Goal: Task Accomplishment & Management: Complete application form

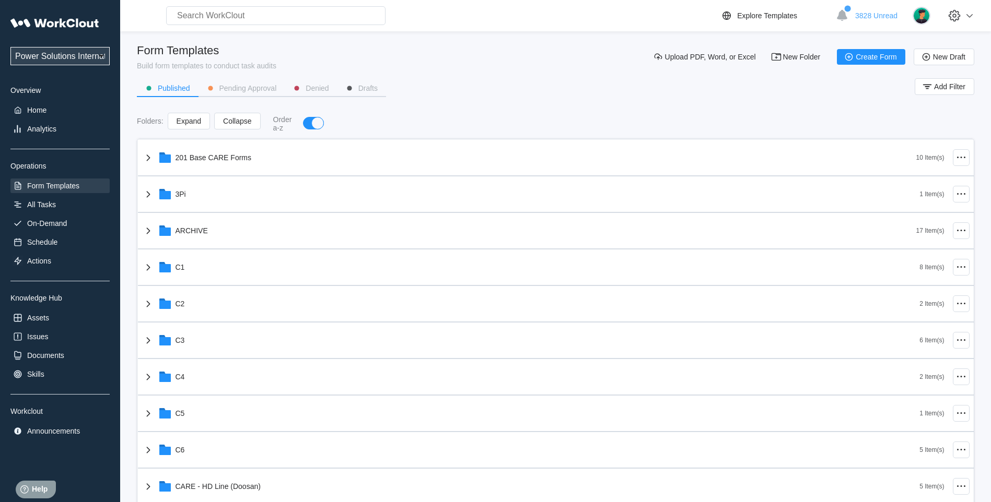
scroll to position [522, 0]
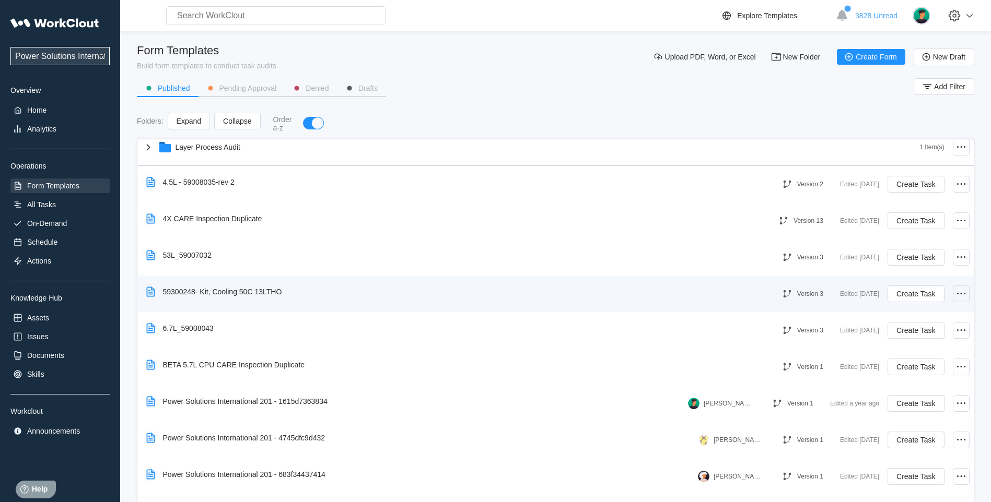
click at [955, 296] on icon at bounding box center [961, 294] width 13 height 13
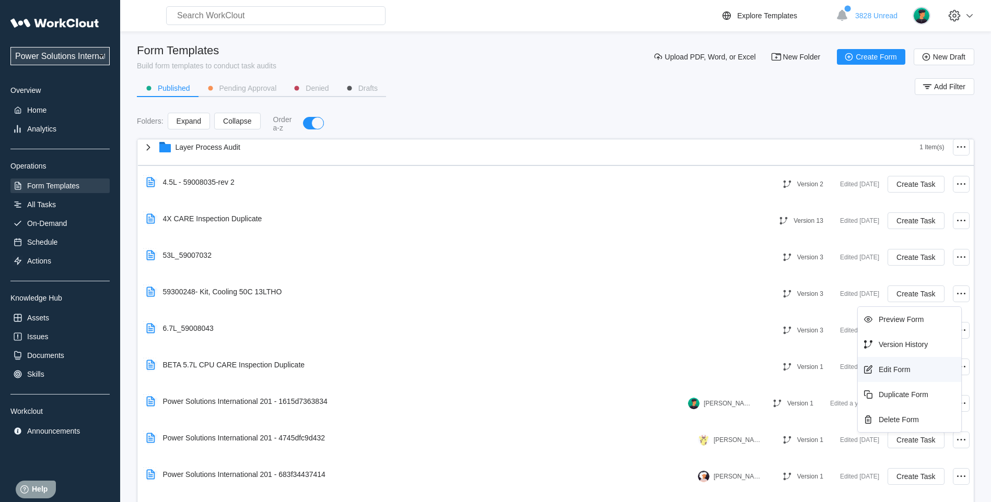
click at [889, 370] on div "Edit Form" at bounding box center [894, 370] width 32 height 8
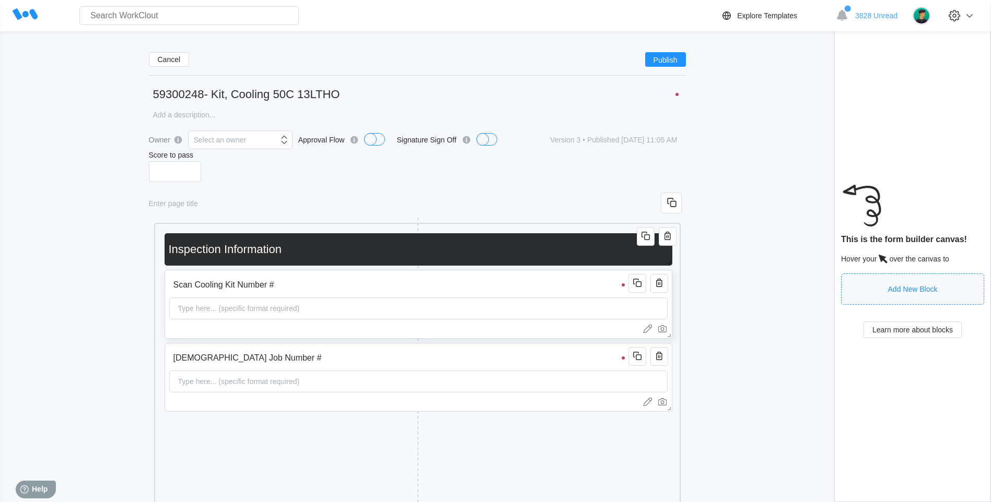
click at [205, 317] on div "Type here... (specific format required)" at bounding box center [239, 308] width 130 height 21
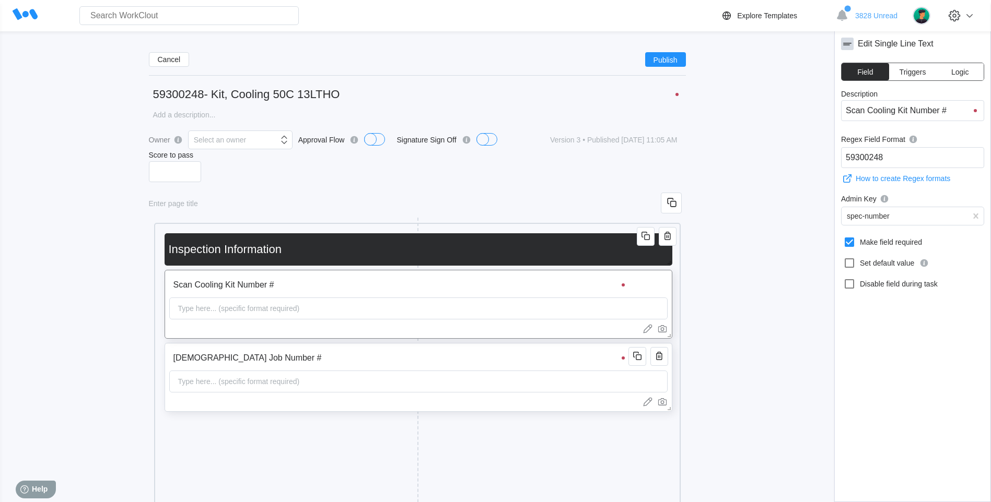
click at [195, 380] on div "Type here... (specific format required)" at bounding box center [239, 381] width 130 height 21
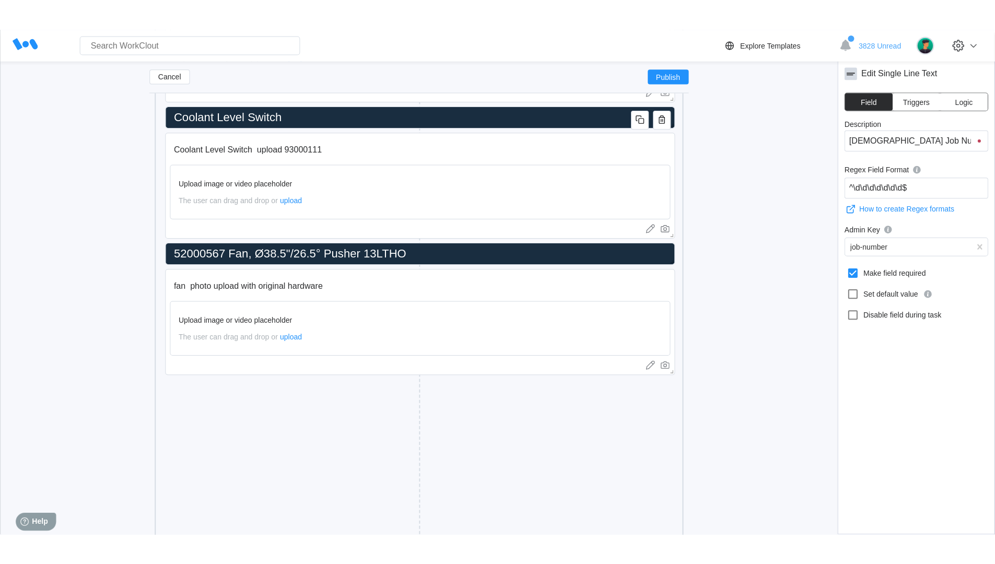
scroll to position [793, 0]
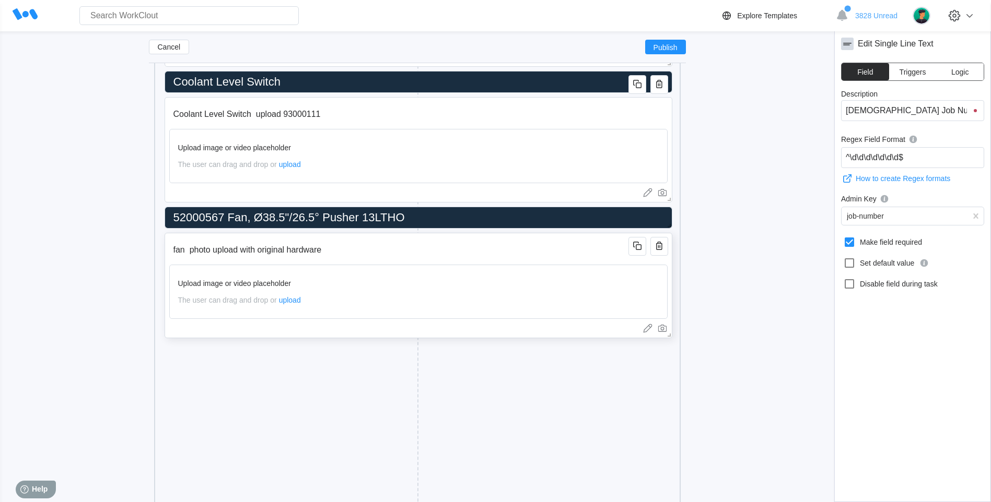
click at [234, 254] on input "fan photo upload with original hardware" at bounding box center [400, 250] width 463 height 21
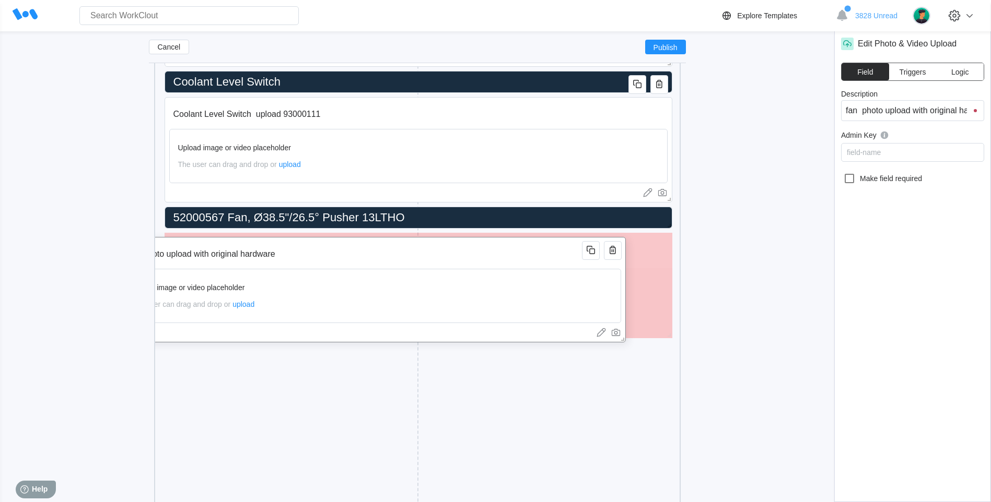
drag, startPoint x: 286, startPoint y: 251, endPoint x: 240, endPoint y: 255, distance: 46.7
click at [240, 255] on input "fan photo upload with original hardware" at bounding box center [354, 254] width 463 height 21
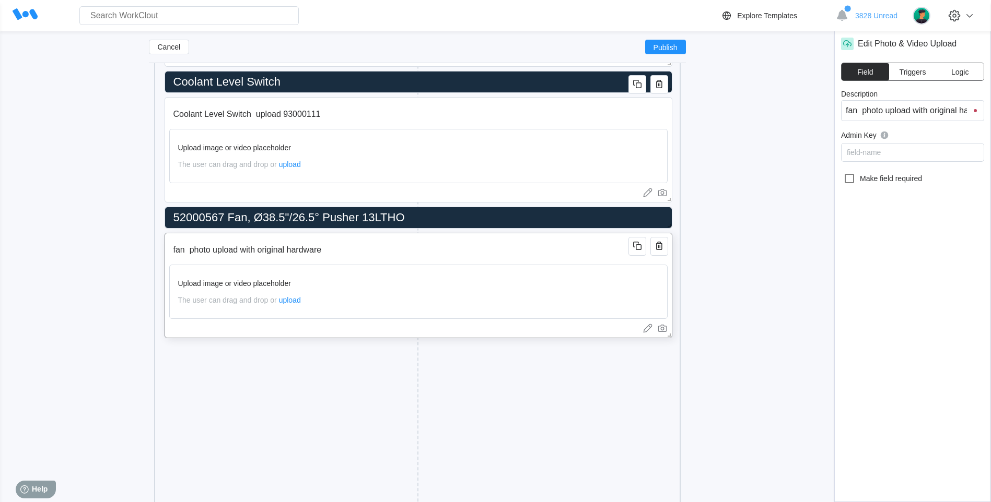
click at [282, 250] on input "fan photo upload with original hardware" at bounding box center [400, 250] width 463 height 21
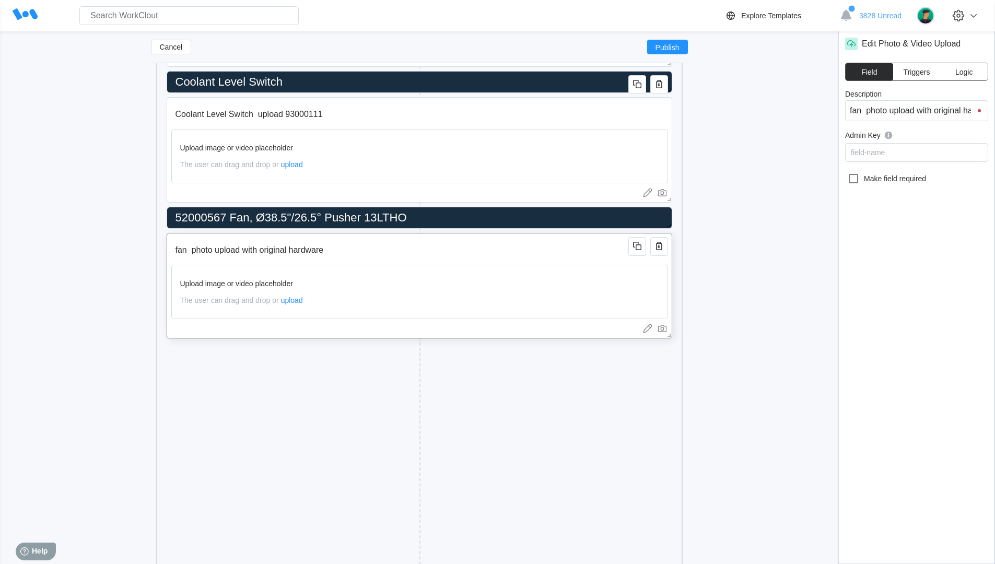
type textarea "x"
click at [287, 250] on input "fan photo upload with original hardware" at bounding box center [401, 250] width 461 height 21
type input "fan photo upload with origina hardware"
type input "fan photo upload with origin hardware"
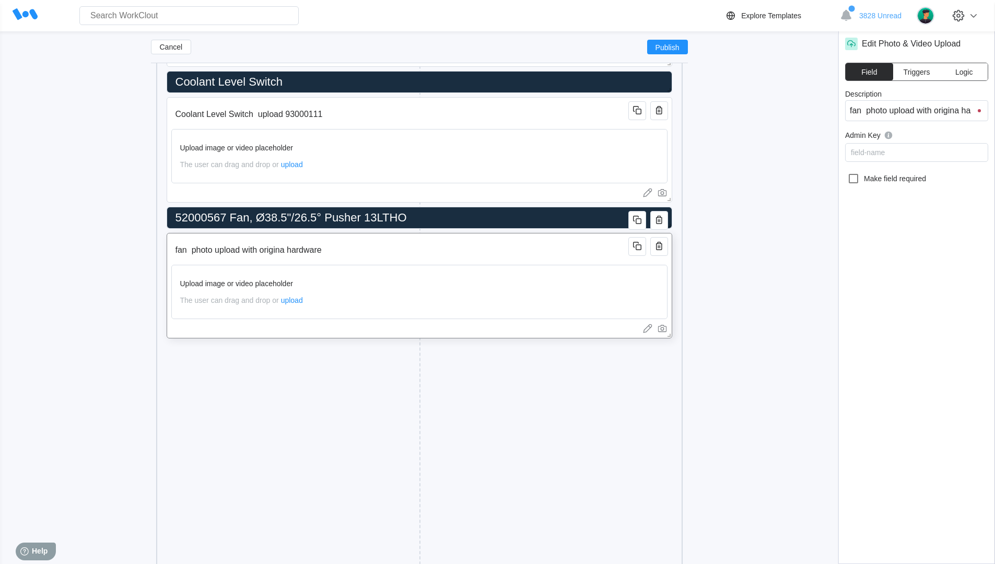
type input "fan photo upload with origin hardware"
type input "fan photo upload with origi hardware"
type input "fan photo upload with orig hardware"
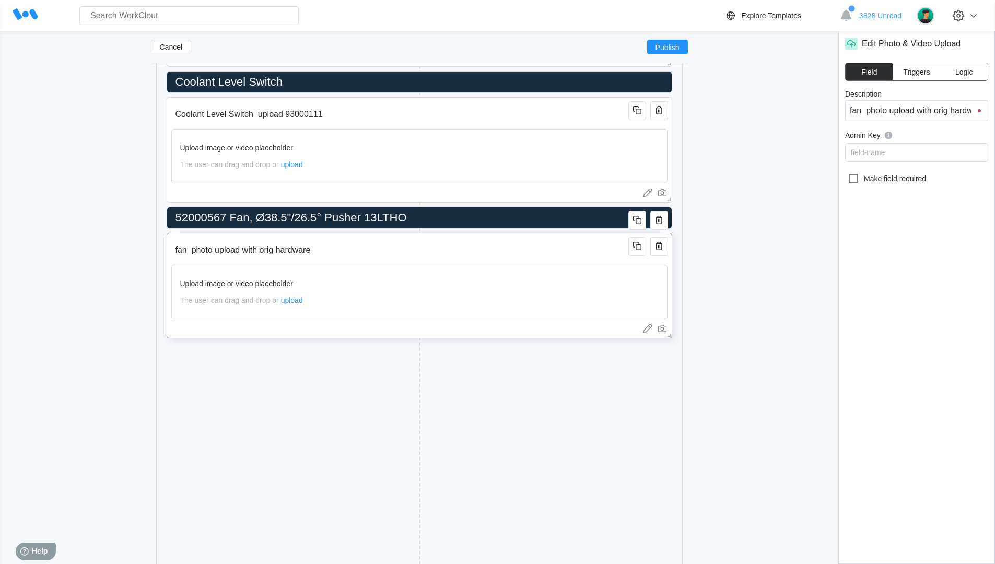
type input "fan photo upload with ori hardware"
type input "fan photo upload with or hardware"
type input "fan photo upload with o hardware"
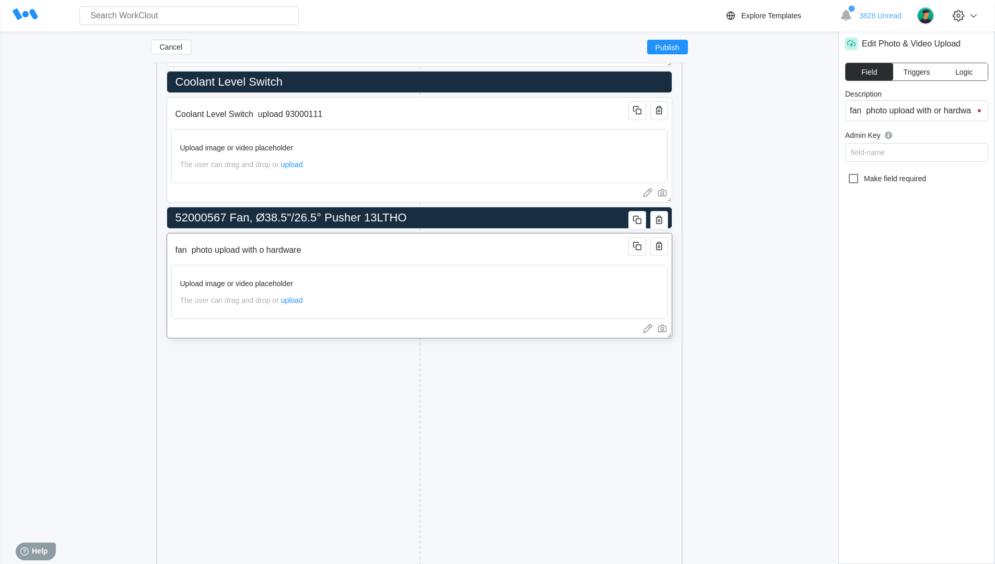
type input "fan photo upload with o hardware"
type input "fan photo upload with hardware"
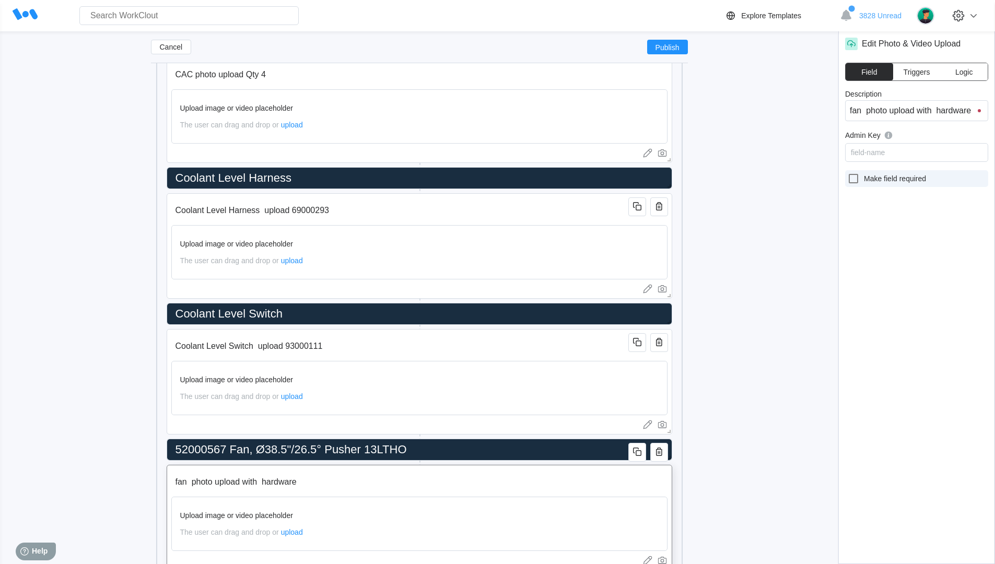
scroll to position [445, 0]
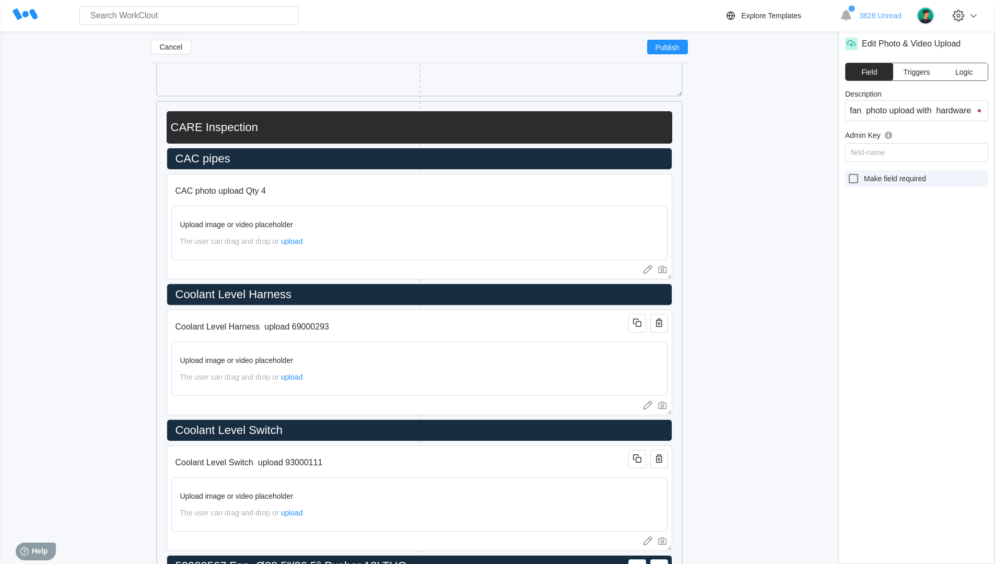
type input "fan photo upload with hardware"
click at [854, 180] on icon at bounding box center [853, 178] width 13 height 13
click at [848, 173] on input "Make field required" at bounding box center [847, 172] width 1 height 1
checkbox input "true"
click at [891, 155] on div "field-name" at bounding box center [916, 152] width 142 height 15
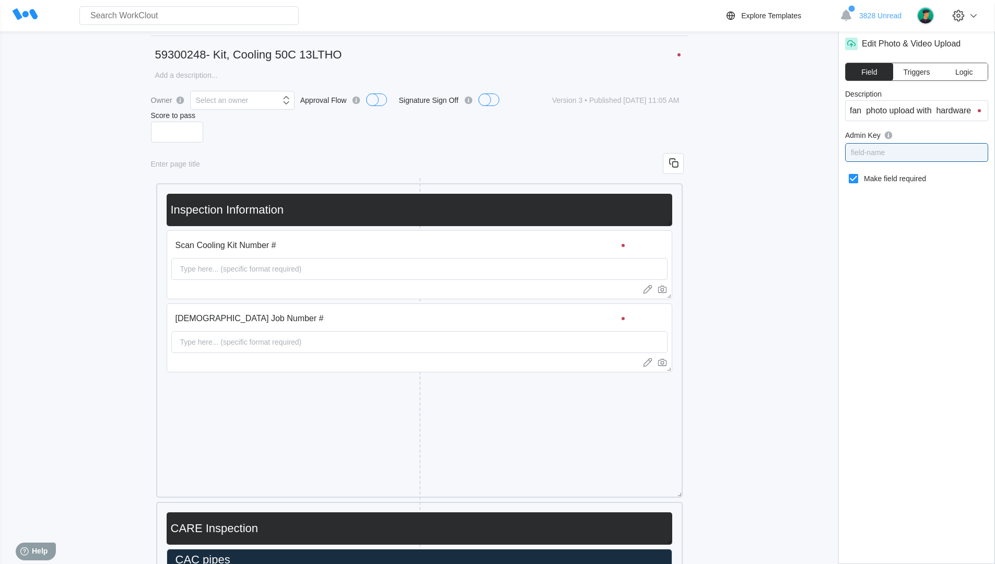
scroll to position [0, 0]
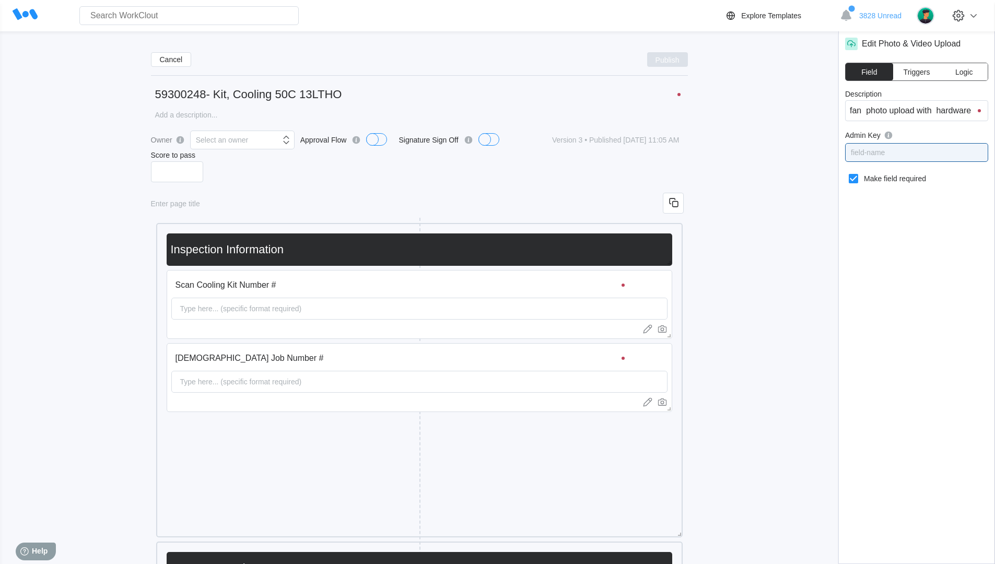
click at [668, 61] on span "Publish" at bounding box center [667, 59] width 24 height 6
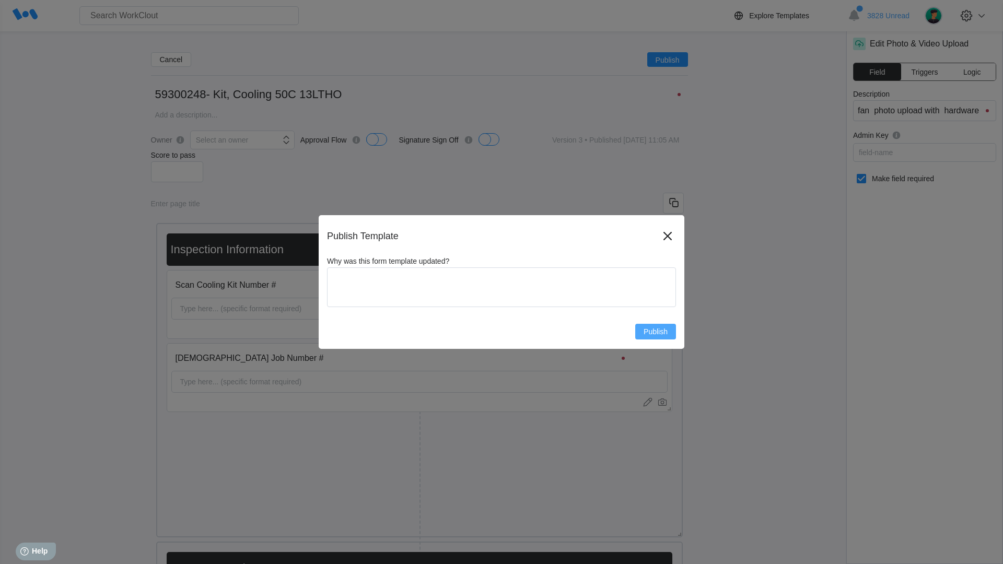
click at [655, 335] on span "Publish" at bounding box center [655, 331] width 24 height 7
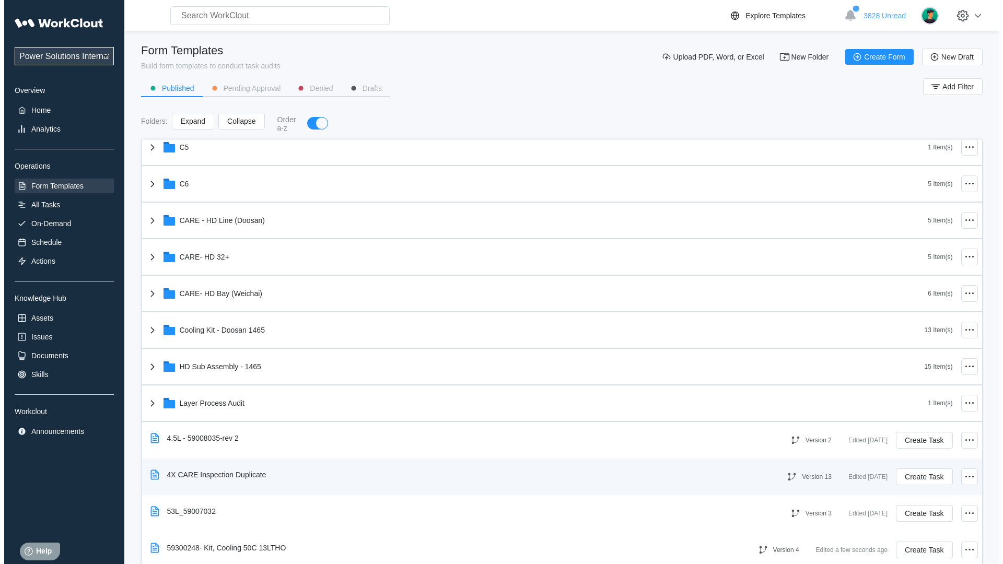
scroll to position [353, 0]
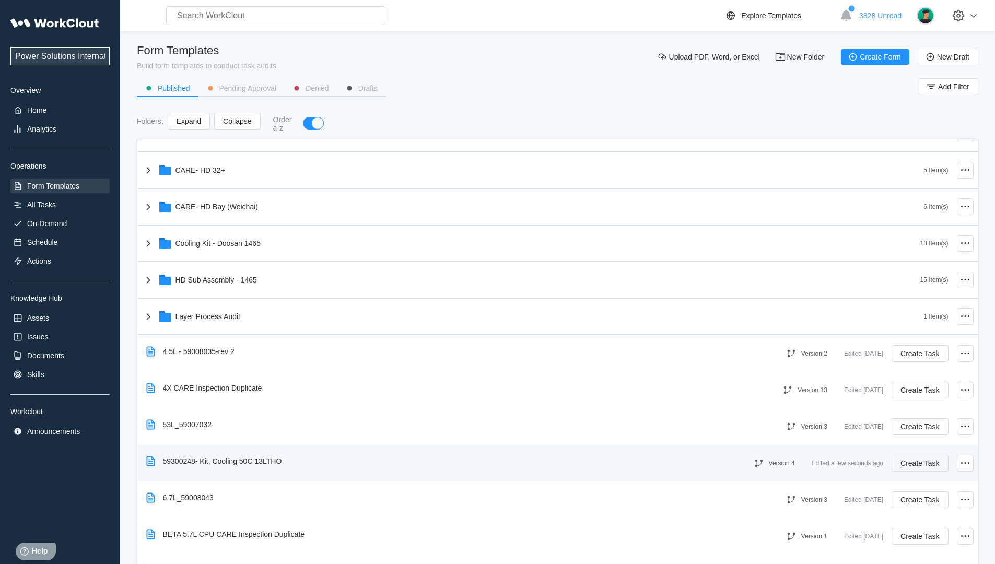
click at [924, 464] on span "Create Task" at bounding box center [919, 463] width 39 height 7
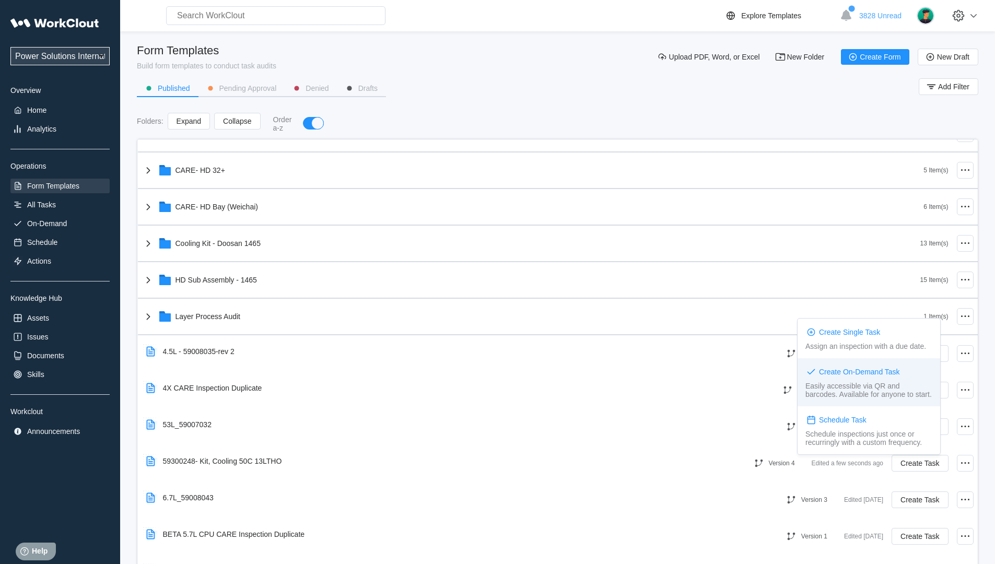
click at [832, 381] on div "Create On-Demand Task Easily accessible via QR and barcodes. Available for anyo…" at bounding box center [868, 382] width 143 height 48
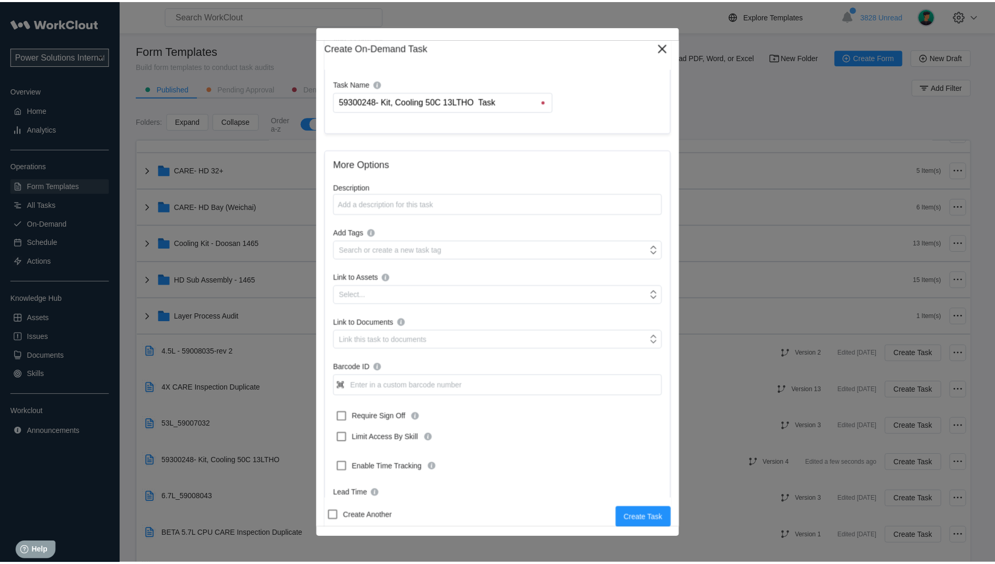
scroll to position [105, 0]
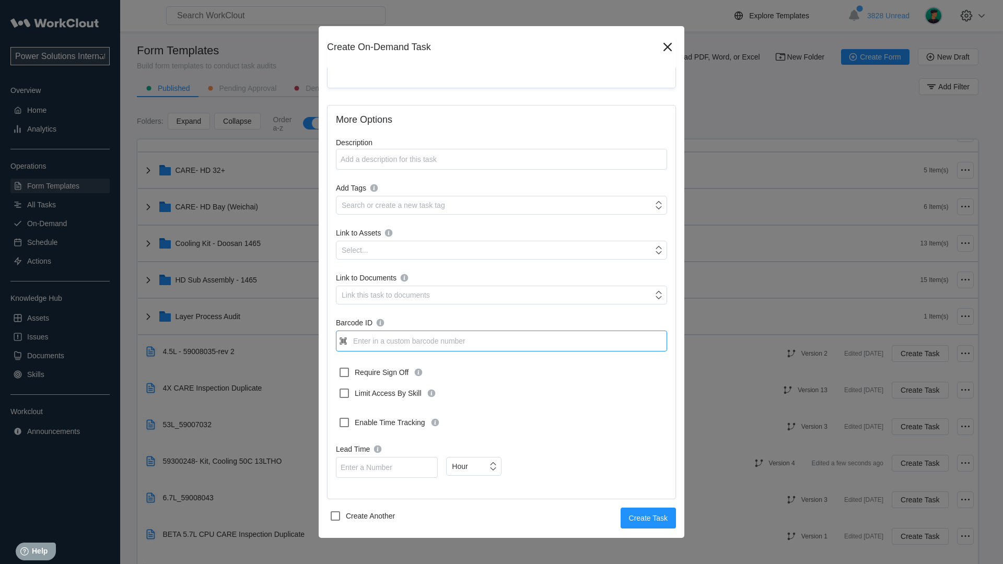
click at [384, 335] on input "Barcode ID" at bounding box center [501, 341] width 331 height 21
type input "59300248"
click at [629, 502] on span "Create Task" at bounding box center [648, 517] width 39 height 7
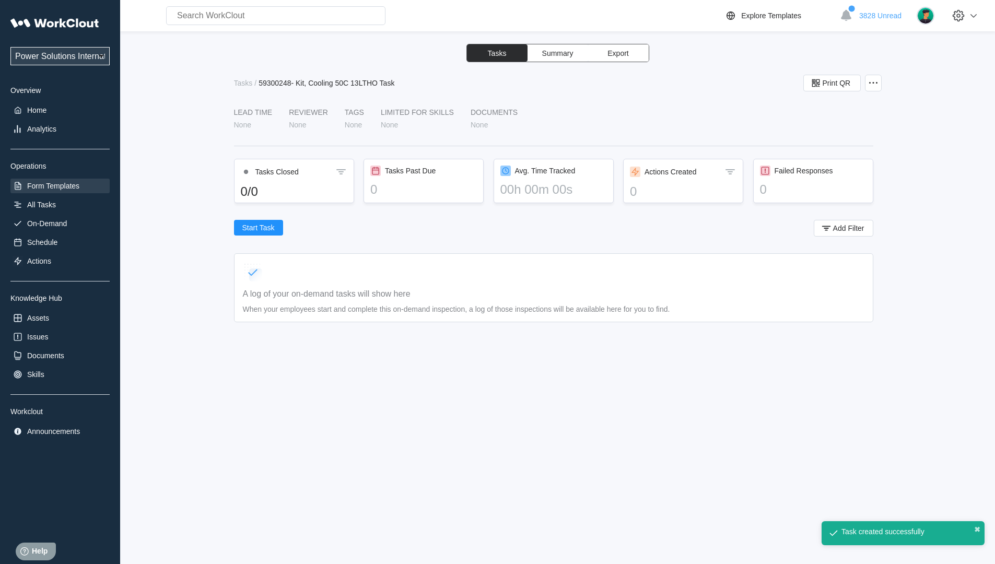
click at [34, 191] on div "Form Templates" at bounding box center [59, 186] width 99 height 15
